Goal: Navigation & Orientation: Find specific page/section

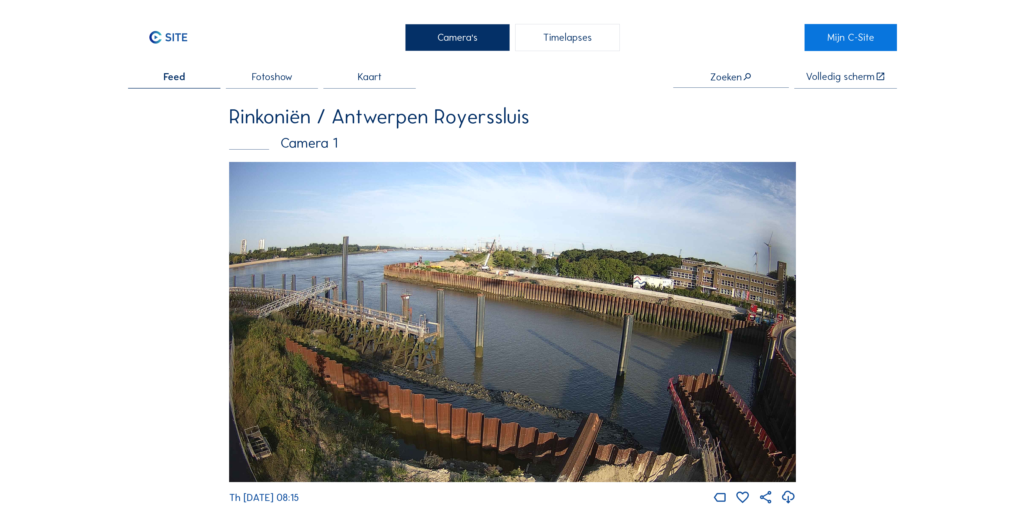
scroll to position [504, 0]
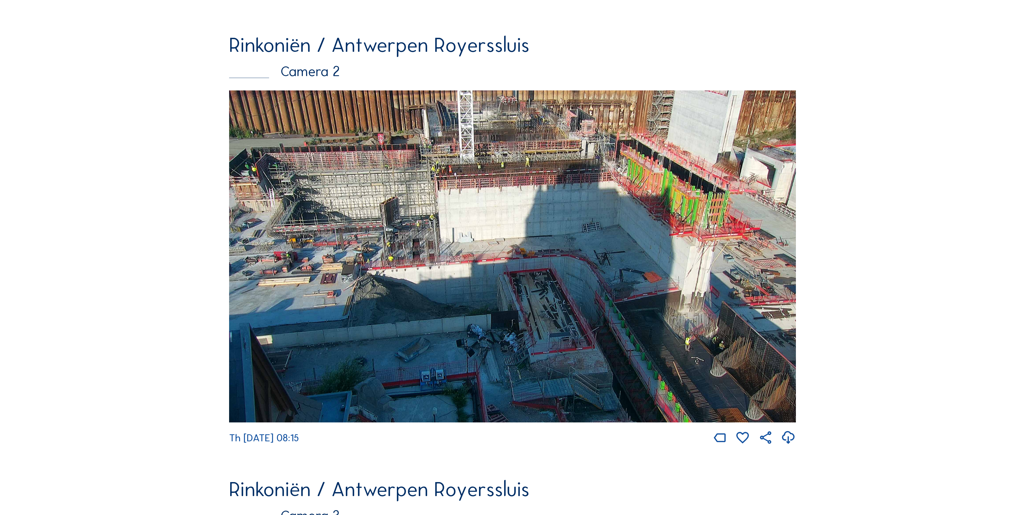
drag, startPoint x: 976, startPoint y: 126, endPoint x: 991, endPoint y: 124, distance: 15.8
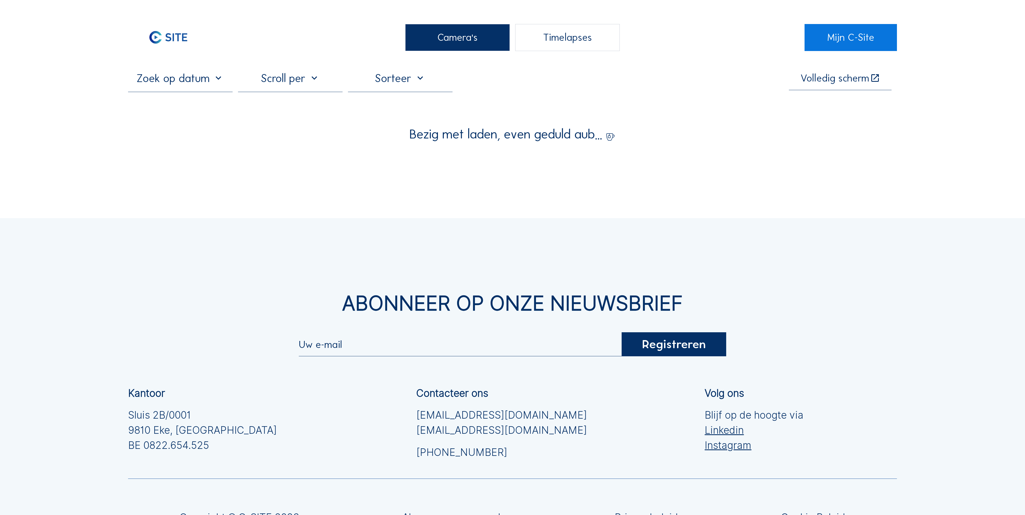
click at [417, 38] on div "Camera's" at bounding box center [457, 37] width 105 height 27
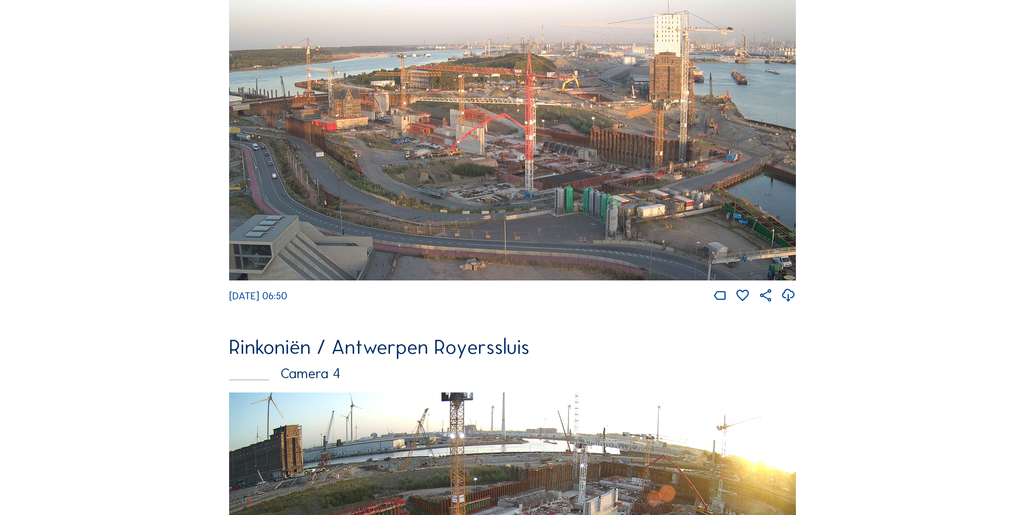
scroll to position [973, 0]
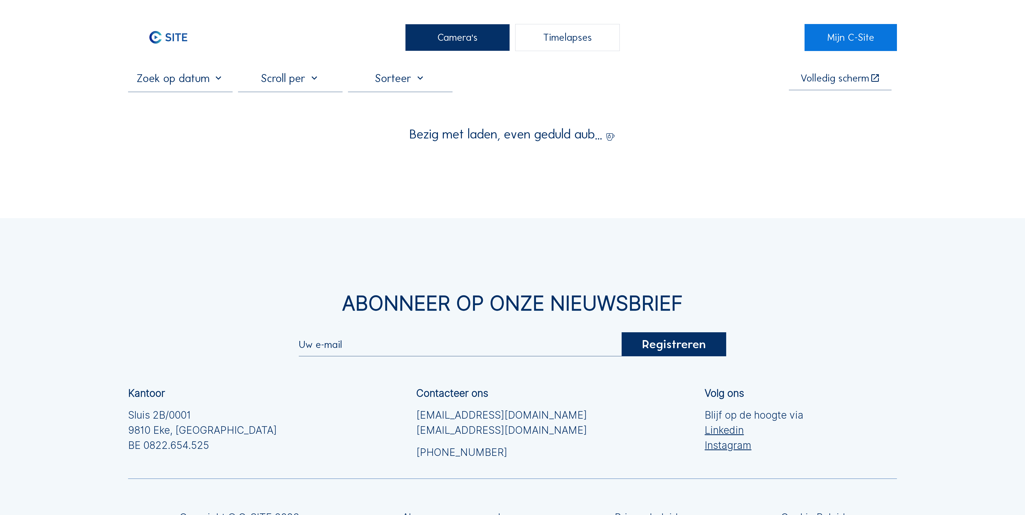
click at [490, 26] on div "Camera's" at bounding box center [457, 37] width 105 height 27
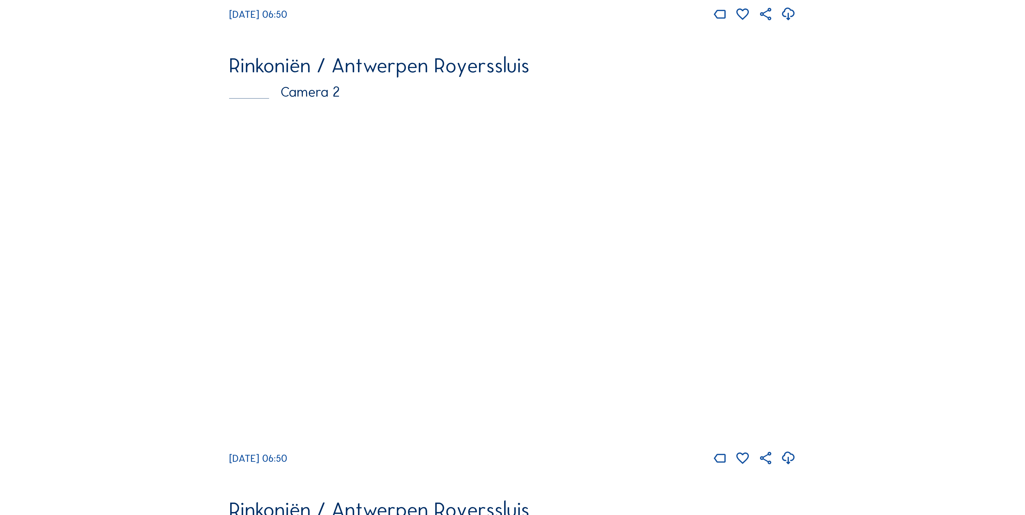
scroll to position [486, 0]
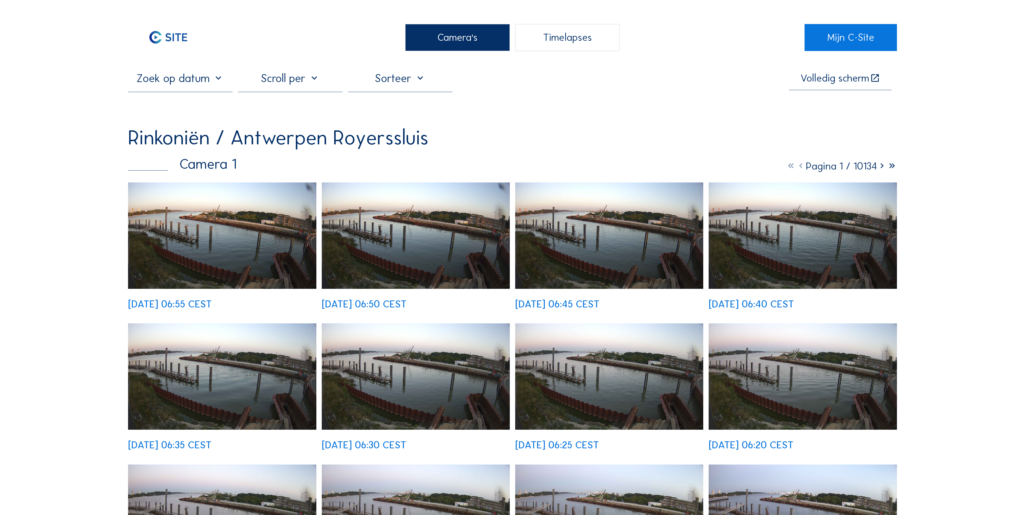
click at [460, 41] on div "Camera's" at bounding box center [457, 37] width 105 height 27
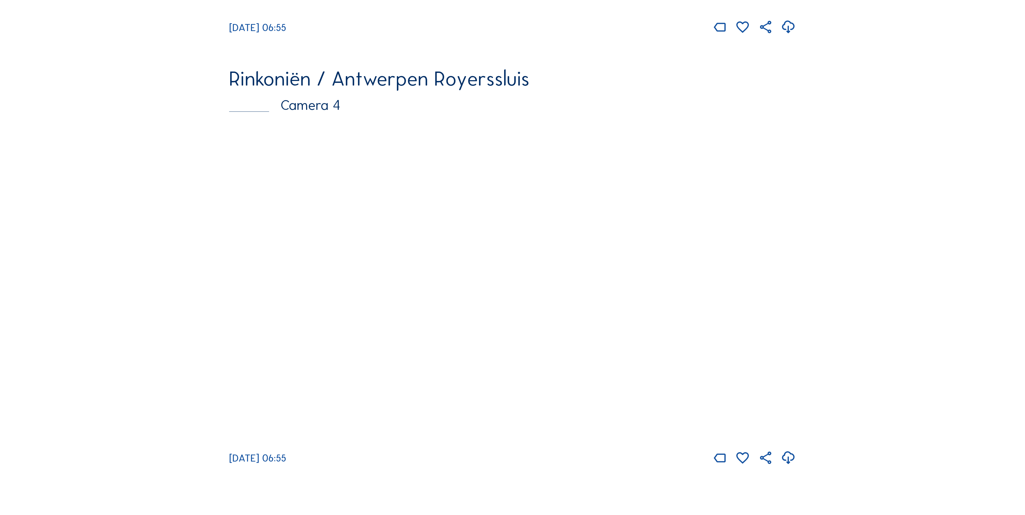
scroll to position [1351, 0]
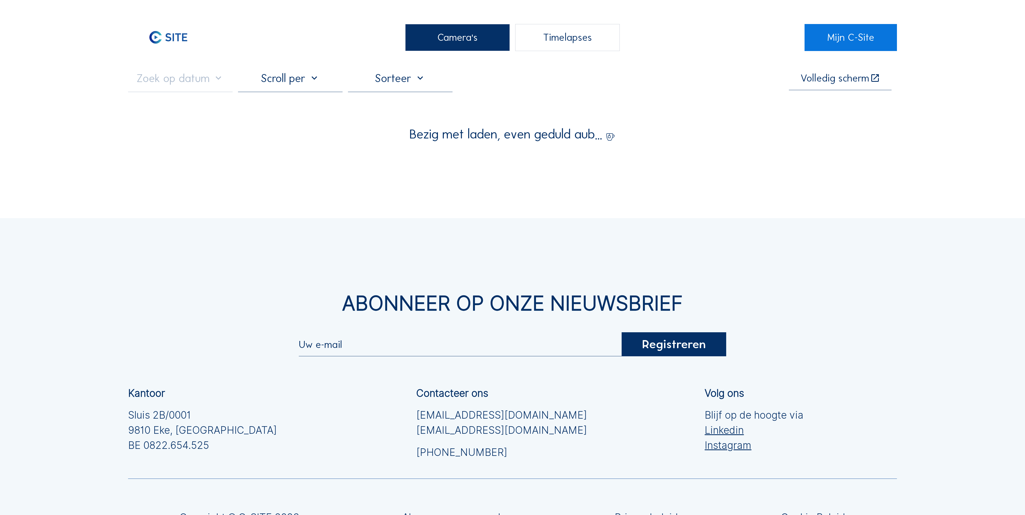
click at [487, 44] on div "Camera's" at bounding box center [457, 37] width 105 height 27
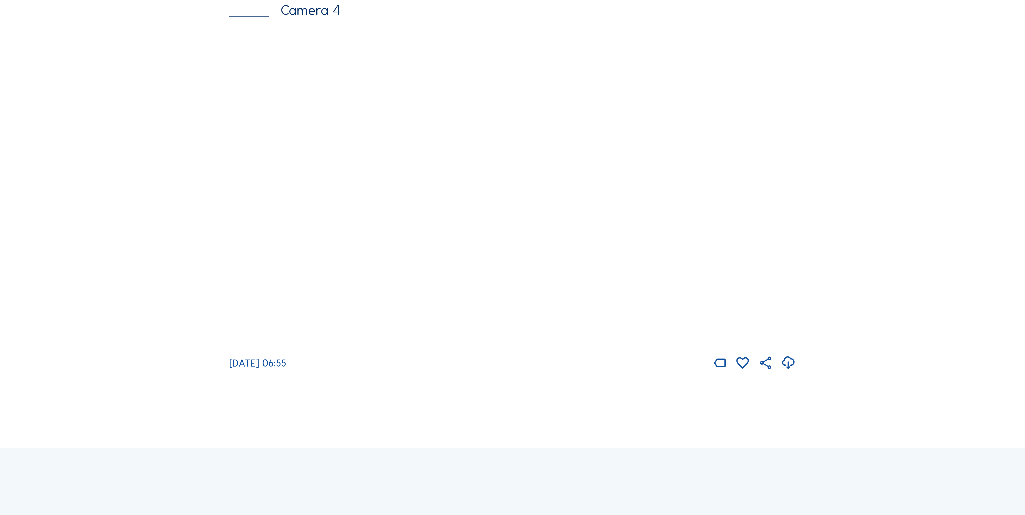
scroll to position [1513, 0]
